Goal: Task Accomplishment & Management: Manage account settings

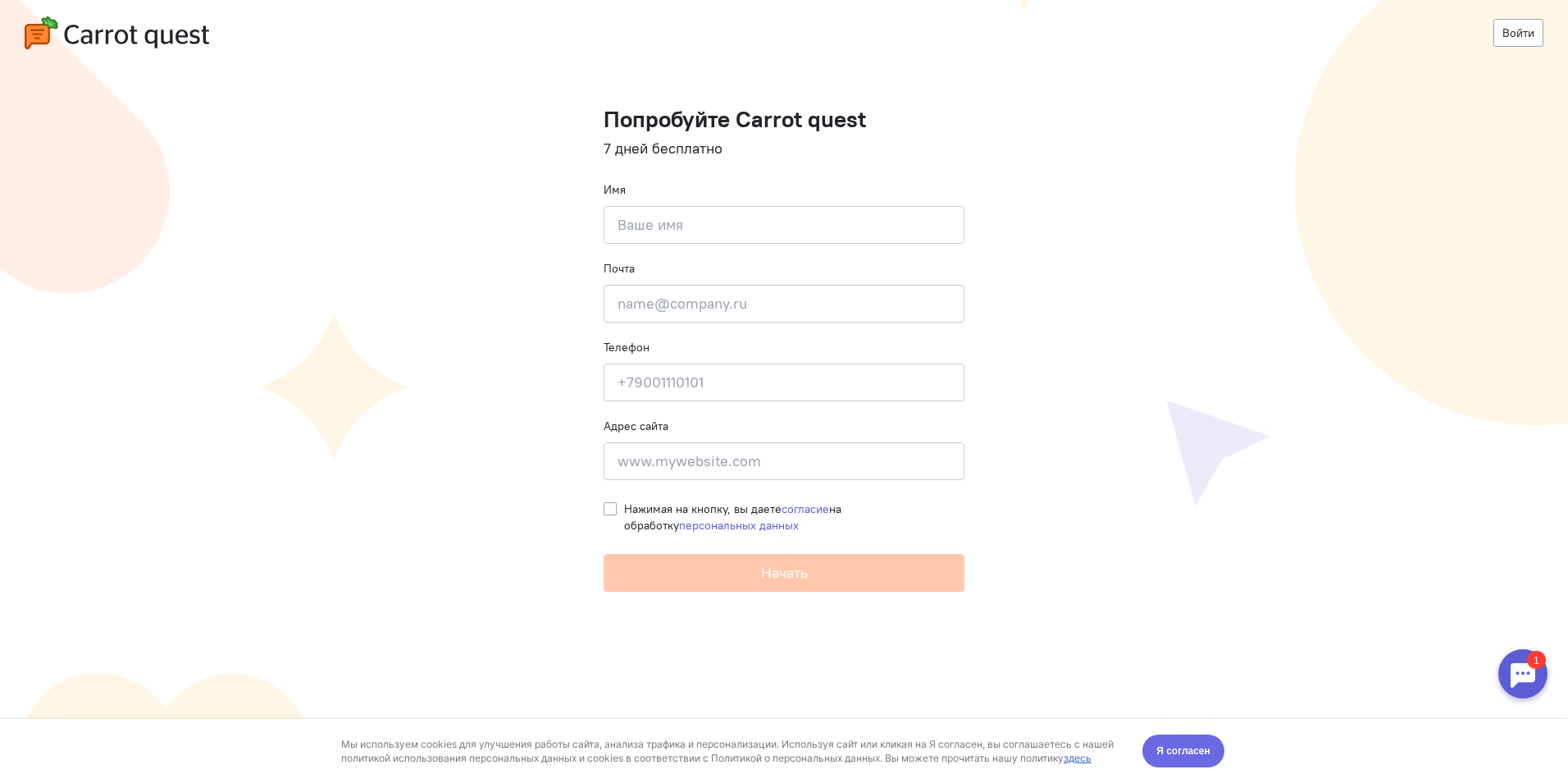
drag, startPoint x: 1166, startPoint y: 737, endPoint x: 1171, endPoint y: 1453, distance: 716.0
click at [1166, 737] on button "Я согласен" at bounding box center [1183, 750] width 82 height 33
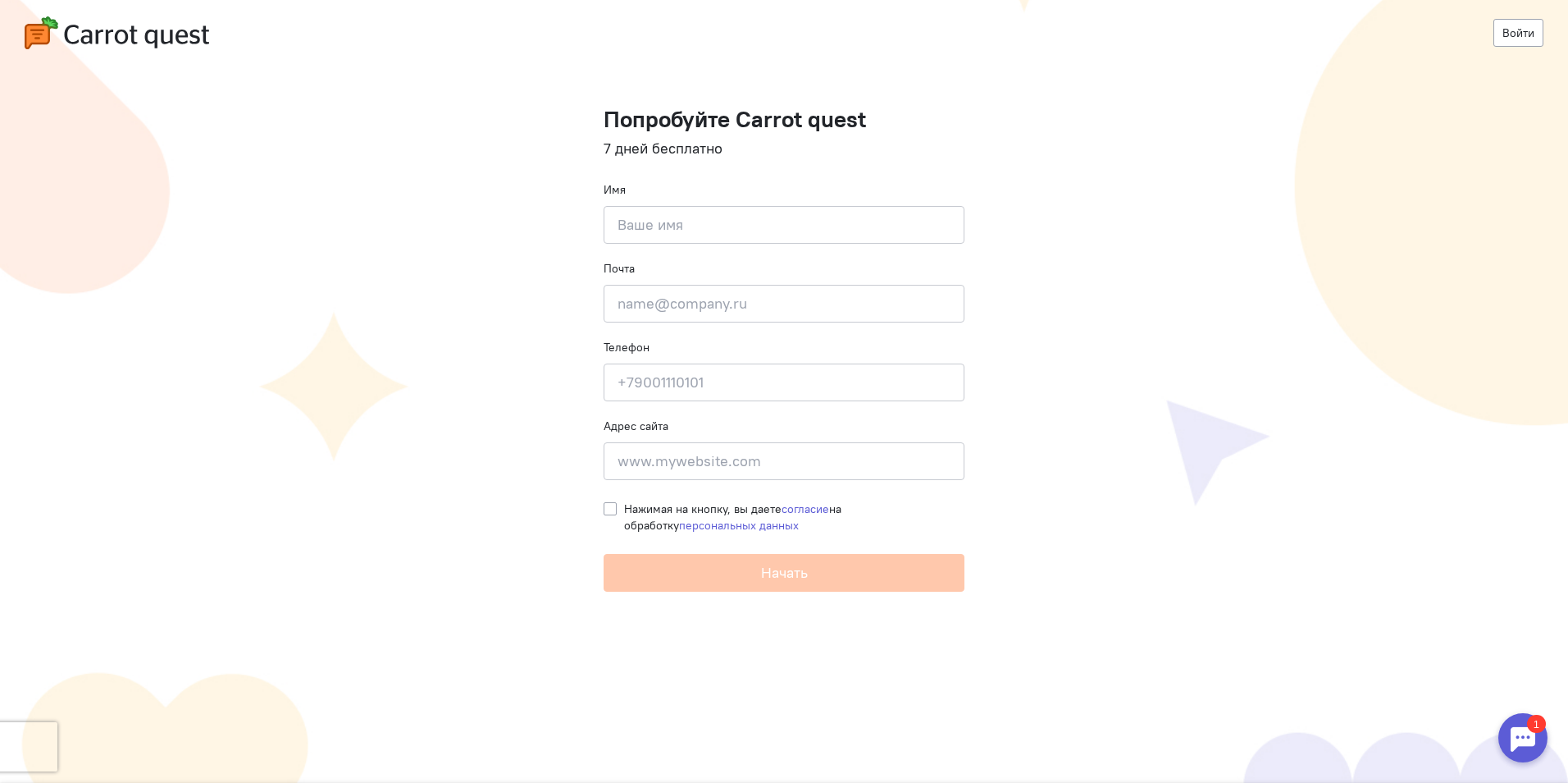
click at [1526, 749] on div at bounding box center [1522, 737] width 49 height 49
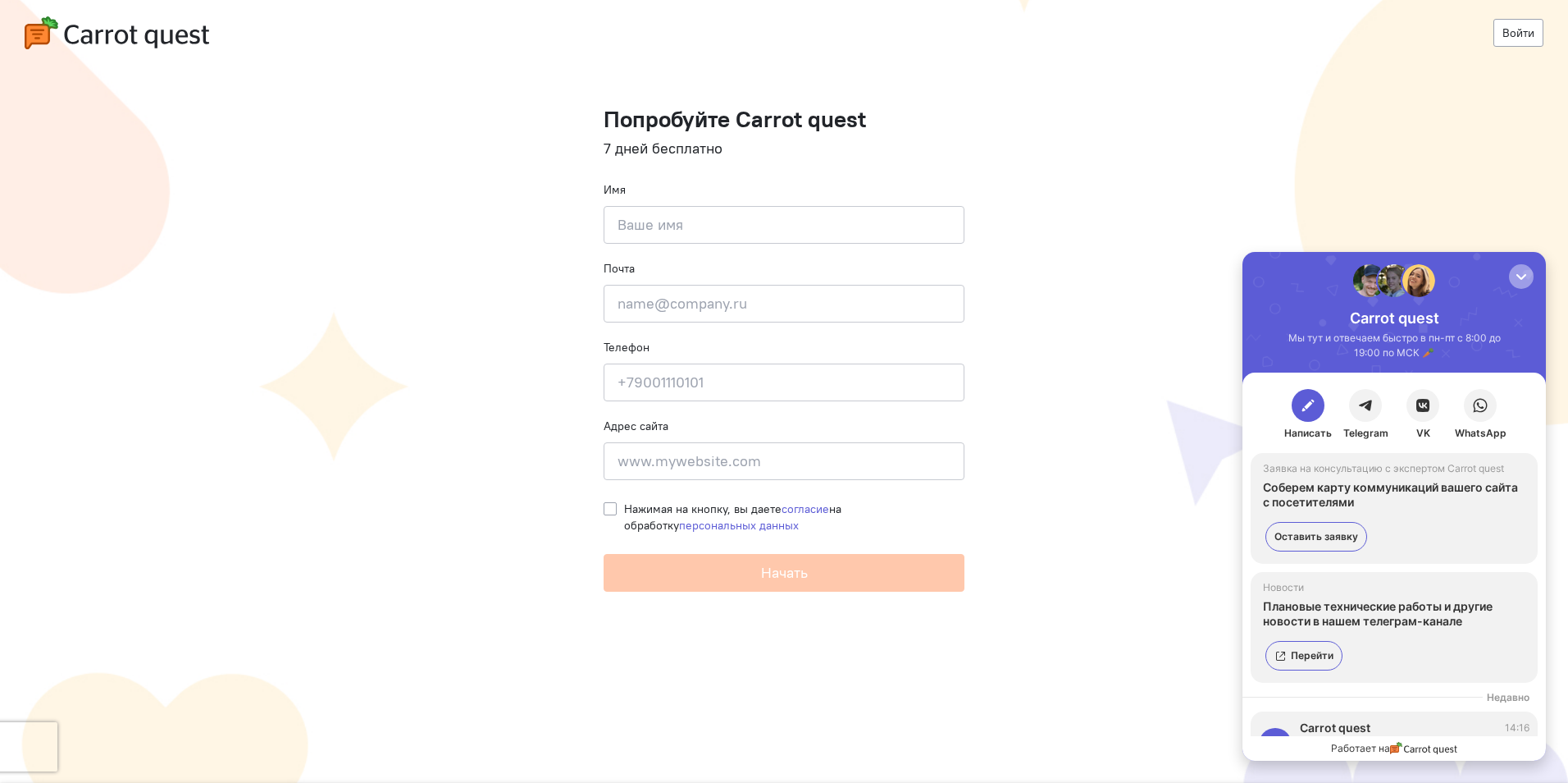
click at [1525, 283] on div "button" at bounding box center [1521, 277] width 17 height 17
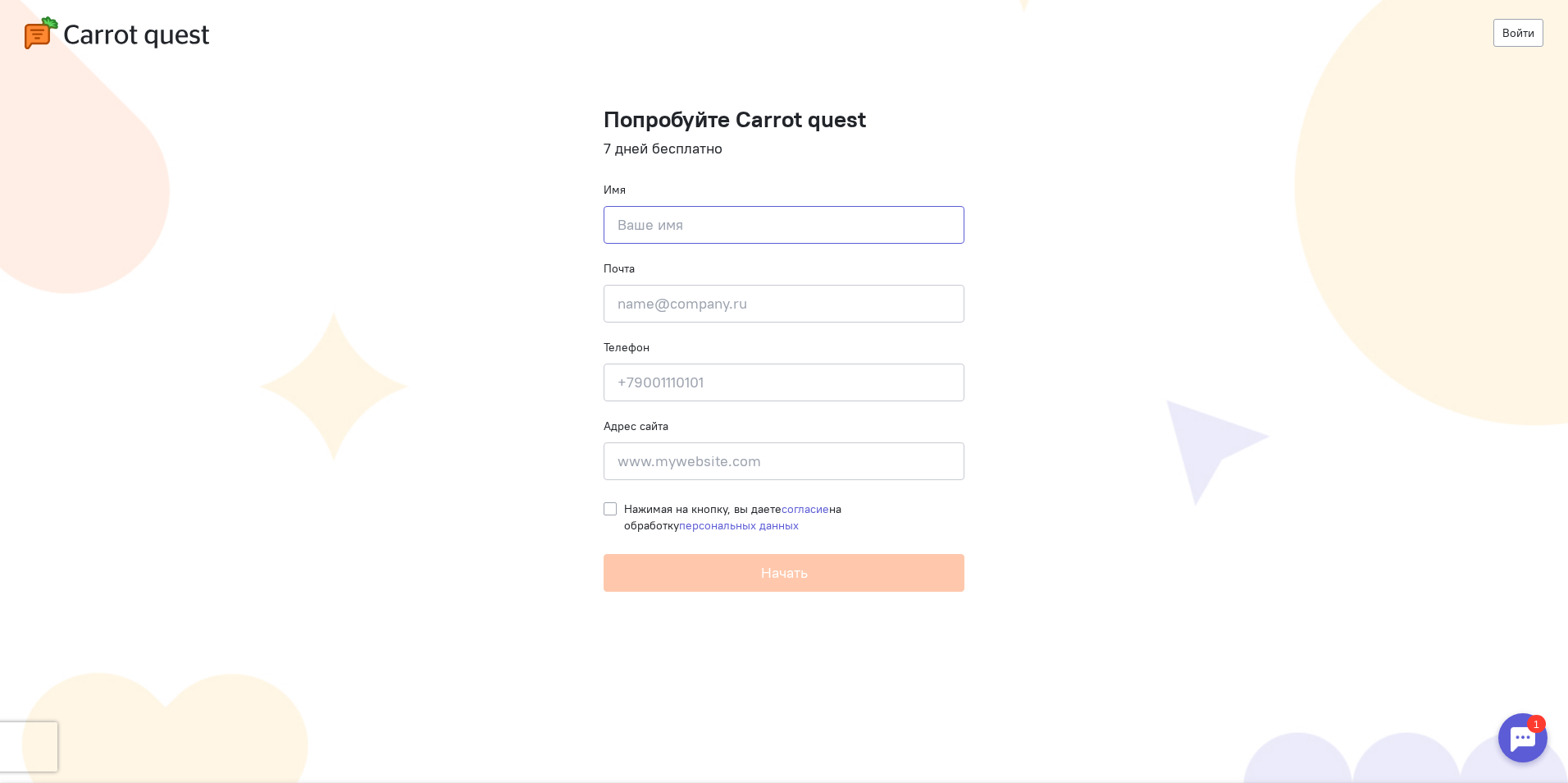
click at [769, 217] on input at bounding box center [784, 225] width 361 height 37
click at [1503, 37] on link "Войти" at bounding box center [1519, 33] width 50 height 28
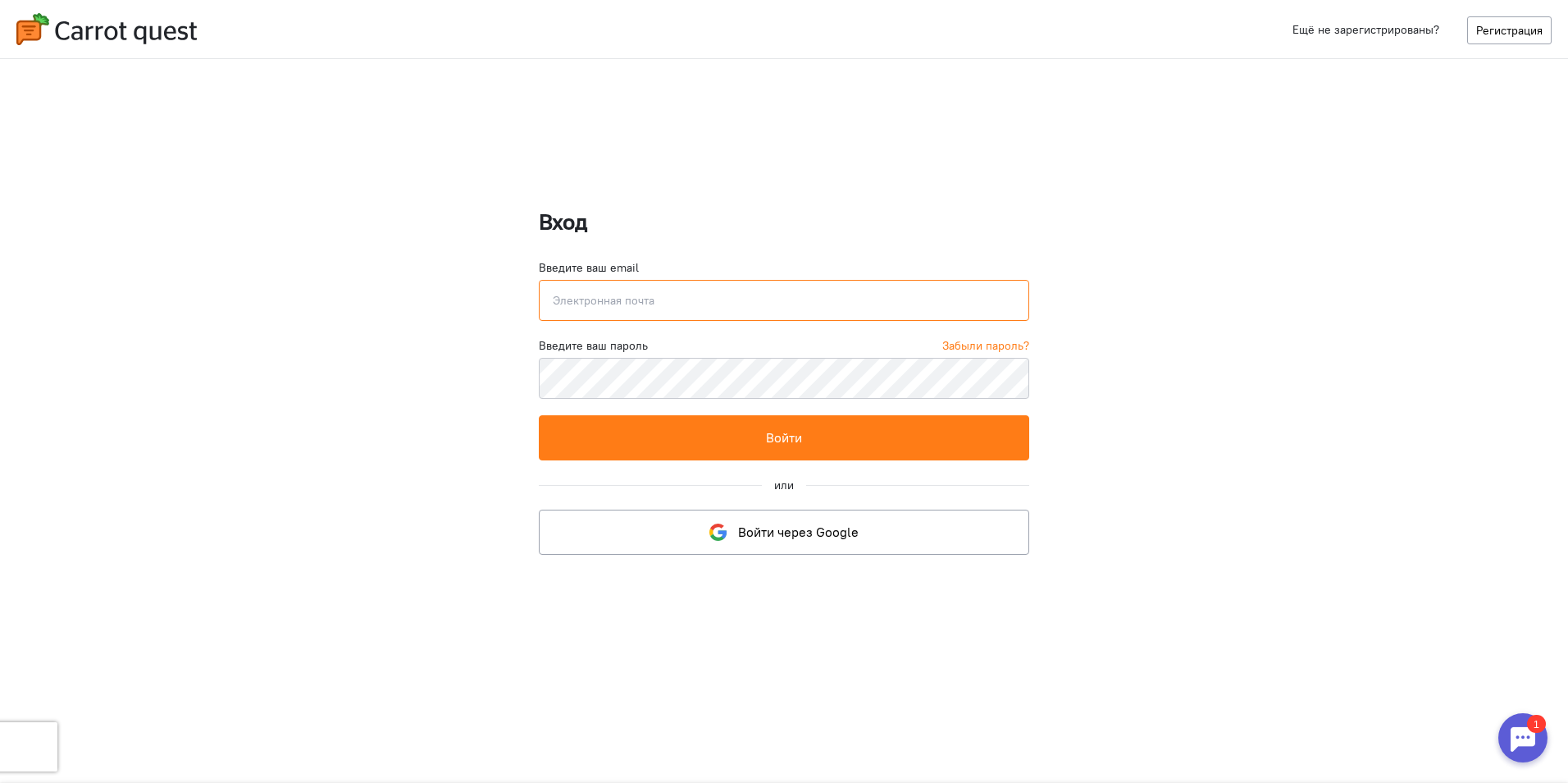
click at [662, 311] on input "email" at bounding box center [783, 300] width 489 height 41
paste input "[EMAIL_ADDRESS][DOMAIN_NAME]"
type input "[EMAIL_ADDRESS][DOMAIN_NAME]"
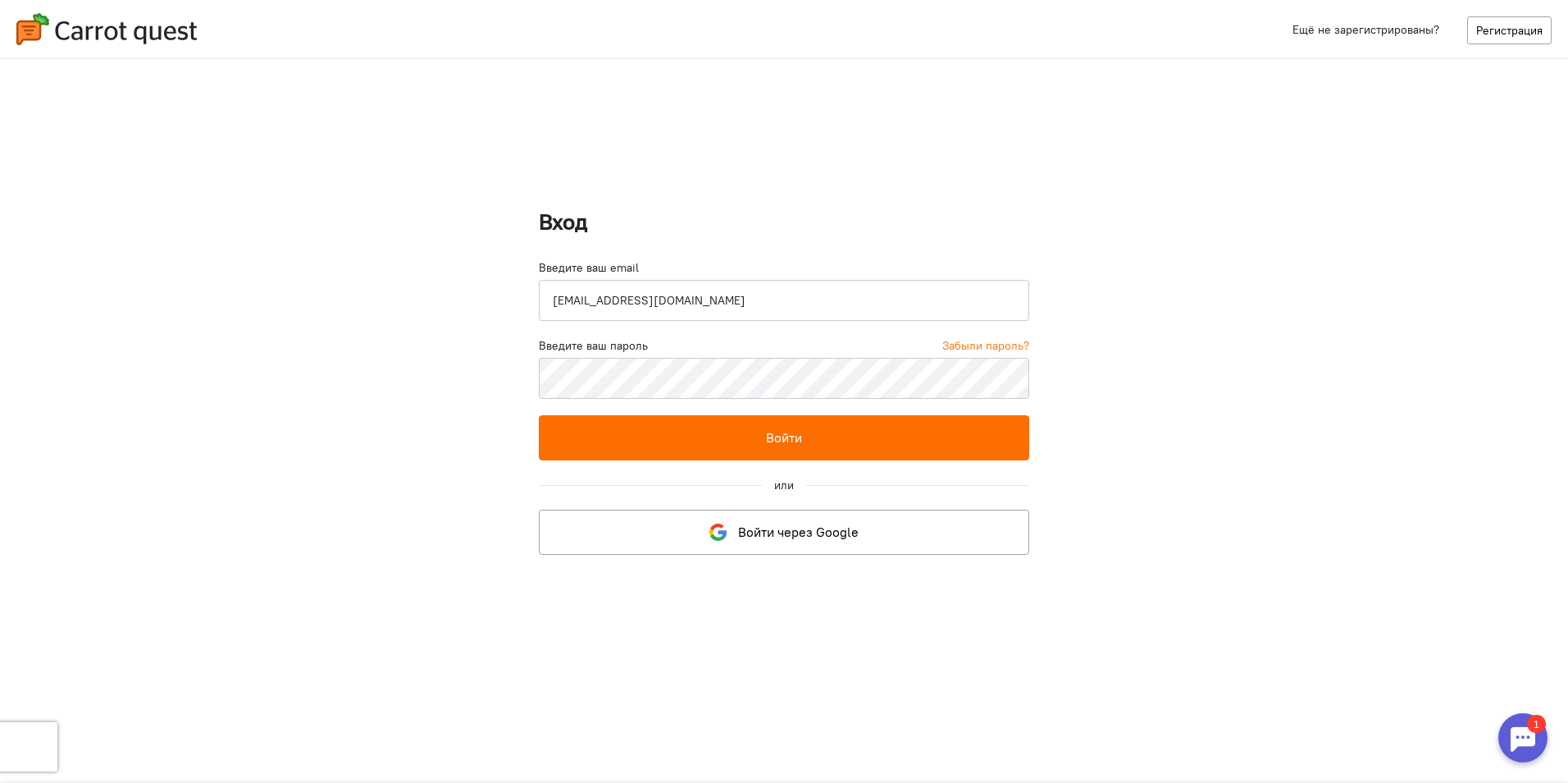
click at [757, 441] on button "Войти" at bounding box center [783, 437] width 489 height 45
